Goal: Browse casually: Explore the website without a specific task or goal

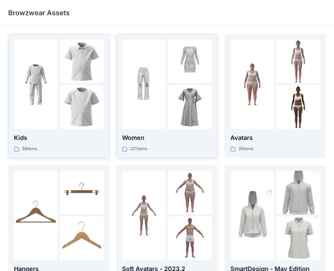
click at [170, 109] on img at bounding box center [190, 108] width 44 height 44
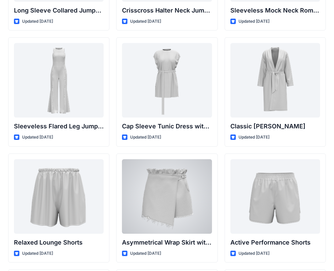
scroll to position [1472, 0]
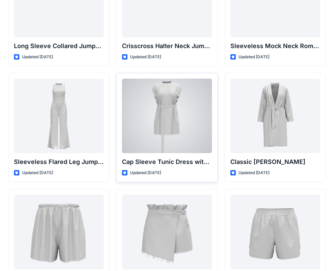
click at [174, 115] on div at bounding box center [167, 116] width 90 height 75
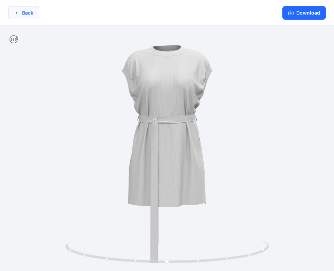
click at [16, 13] on icon "button" at bounding box center [16, 13] width 1 height 2
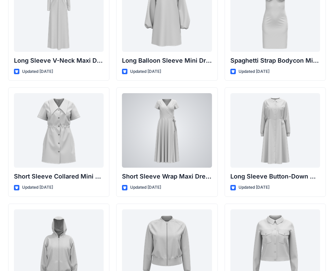
scroll to position [1099, 0]
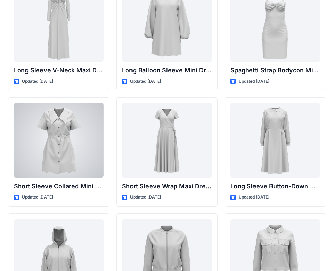
click at [55, 131] on div at bounding box center [59, 140] width 90 height 75
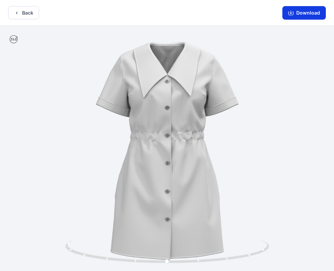
click at [307, 14] on button "Download" at bounding box center [303, 13] width 43 height 14
